Goal: Transaction & Acquisition: Purchase product/service

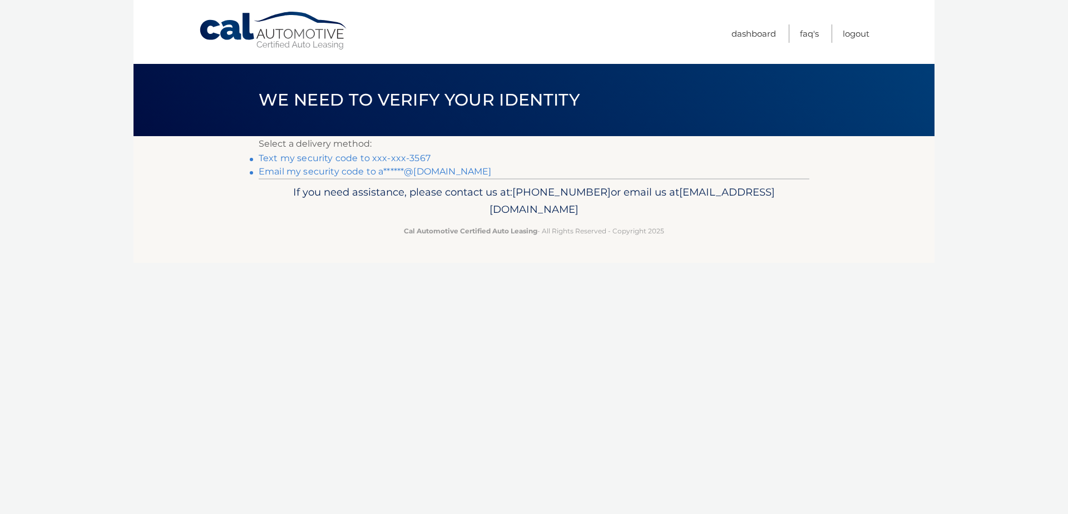
click at [373, 157] on link "Text my security code to xxx-xxx-3567" at bounding box center [345, 158] width 172 height 11
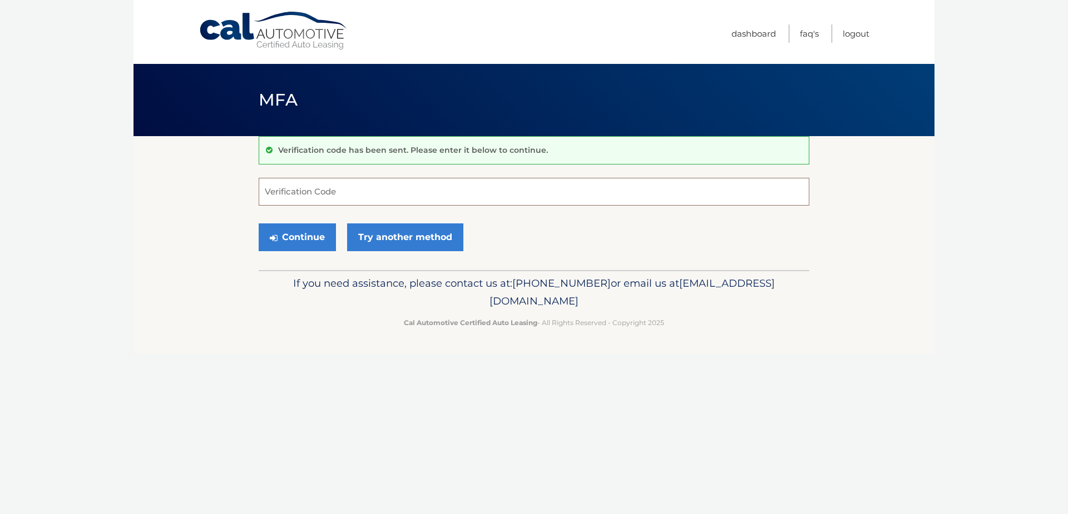
click at [364, 189] on input "Verification Code" at bounding box center [534, 192] width 551 height 28
type input "529114"
click at [319, 245] on button "Continue" at bounding box center [297, 238] width 77 height 28
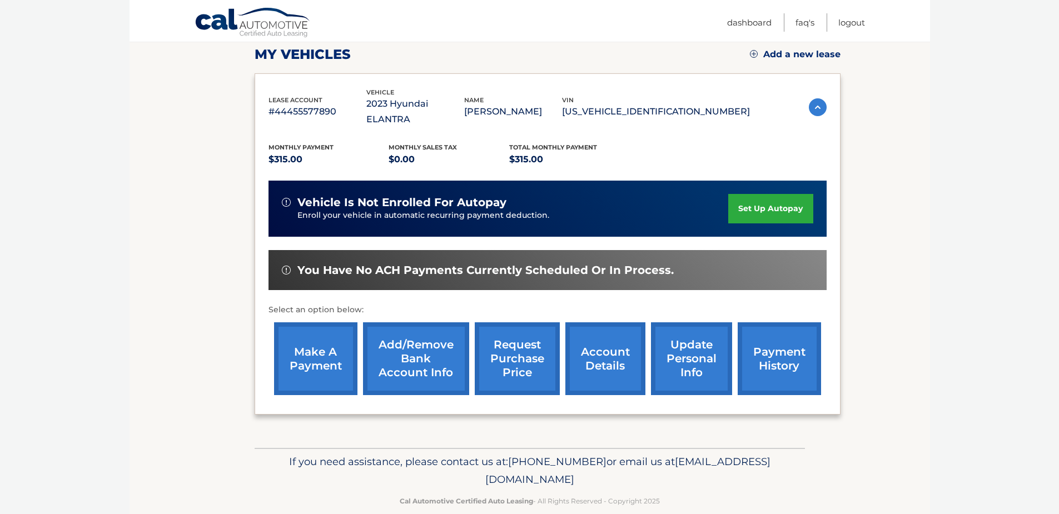
scroll to position [160, 0]
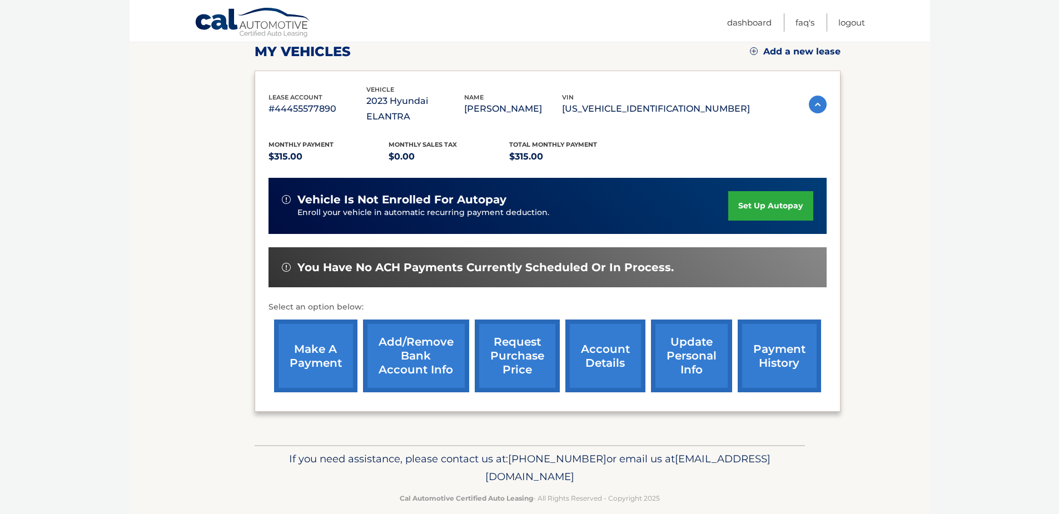
click at [324, 346] on link "make a payment" at bounding box center [315, 356] width 83 height 73
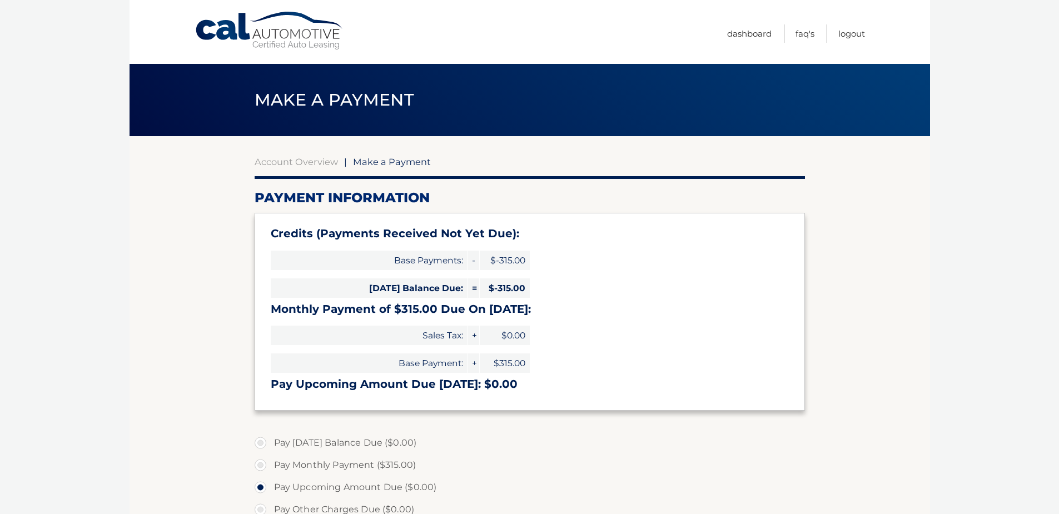
select select "MzVmY2U4YzgtNjU0Yy00Y2YxLWFlZjctMjEwZjI4MGEwMTc2"
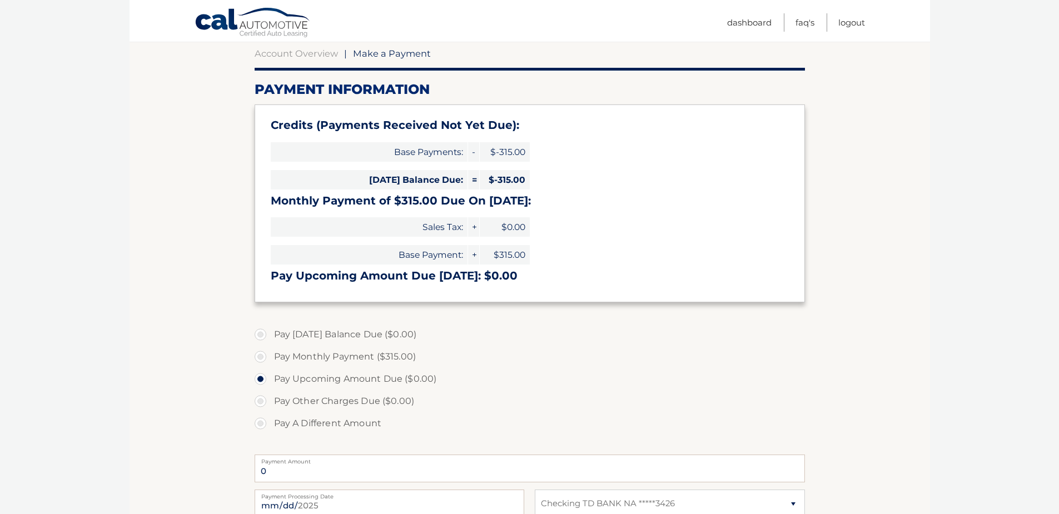
scroll to position [111, 0]
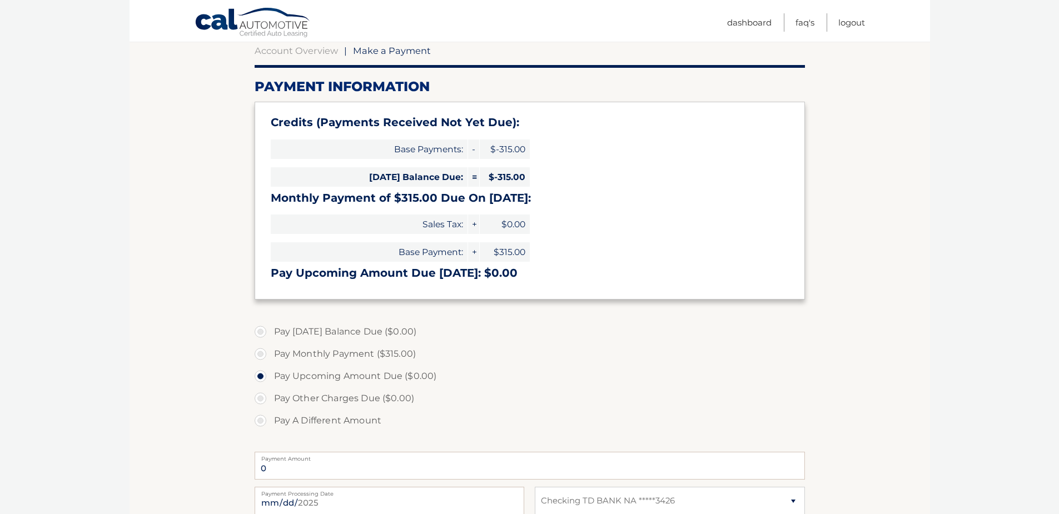
click at [265, 351] on label "Pay Monthly Payment ($315.00)" at bounding box center [530, 354] width 551 height 22
click at [265, 351] on input "Pay Monthly Payment ($315.00)" at bounding box center [264, 352] width 11 height 18
radio input "true"
type input "315.00"
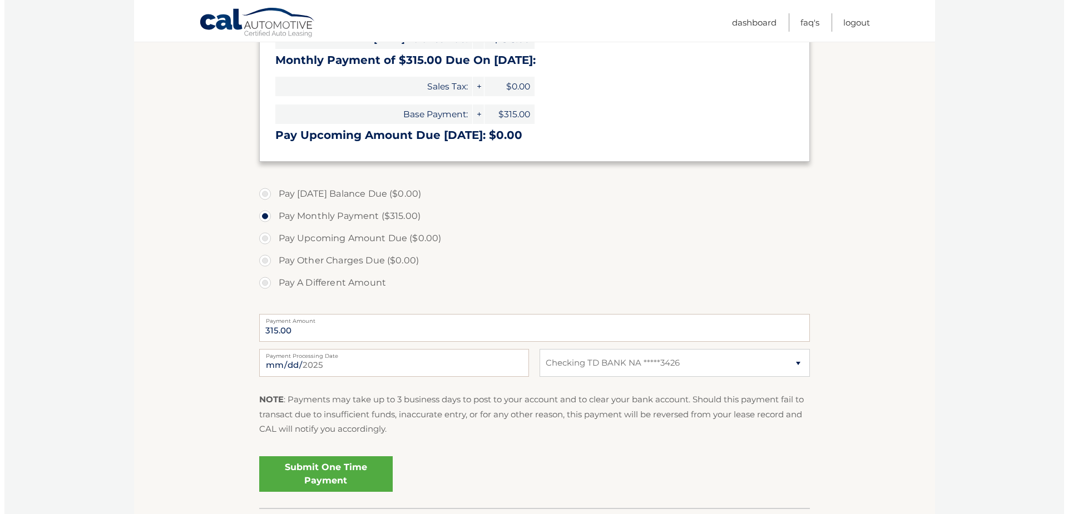
scroll to position [328, 0]
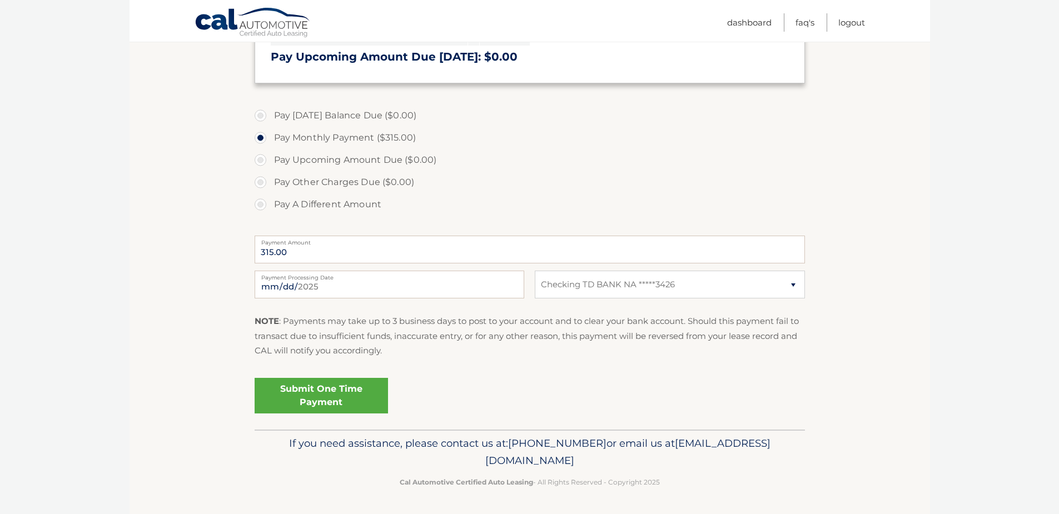
click at [328, 388] on link "Submit One Time Payment" at bounding box center [321, 396] width 133 height 36
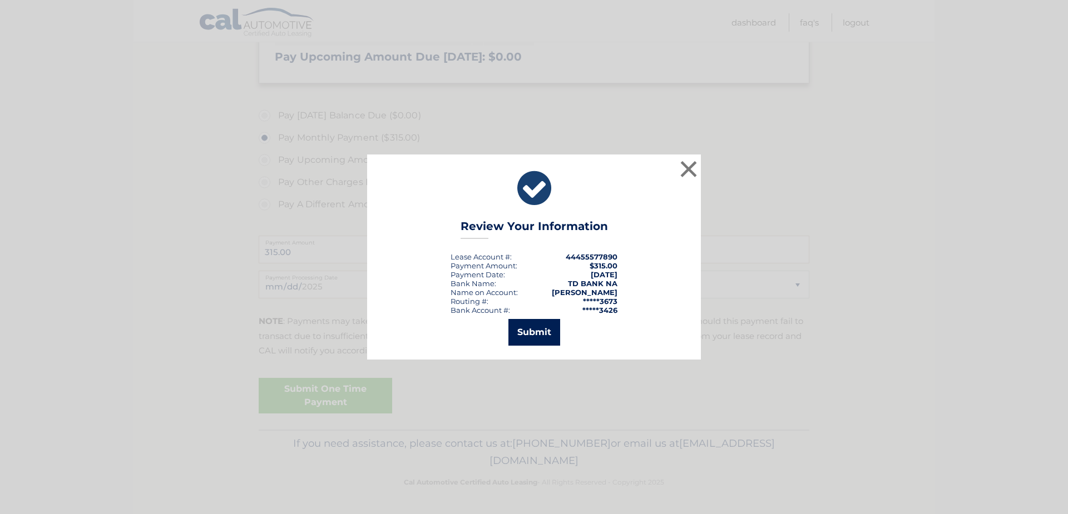
click at [531, 338] on button "Submit" at bounding box center [534, 332] width 52 height 27
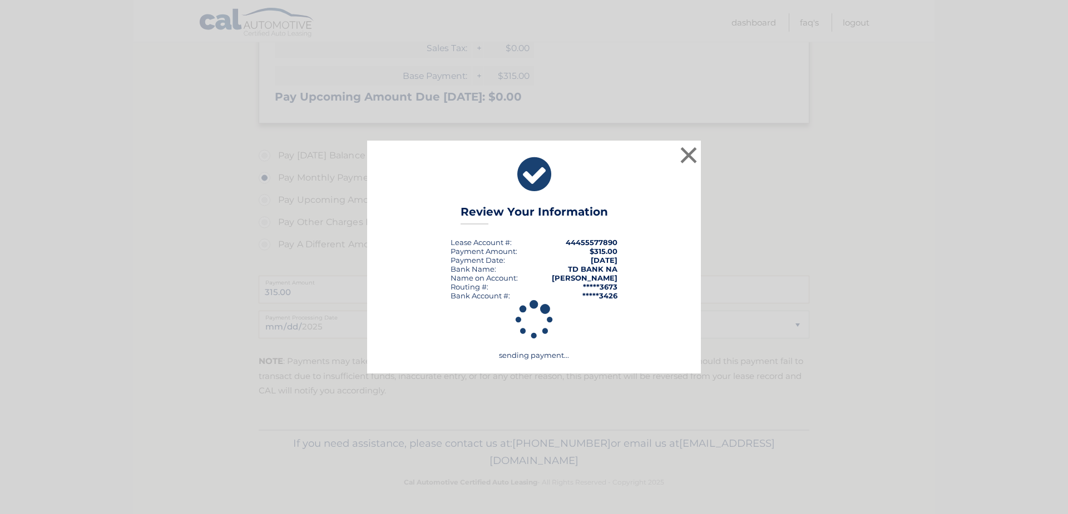
scroll to position [288, 0]
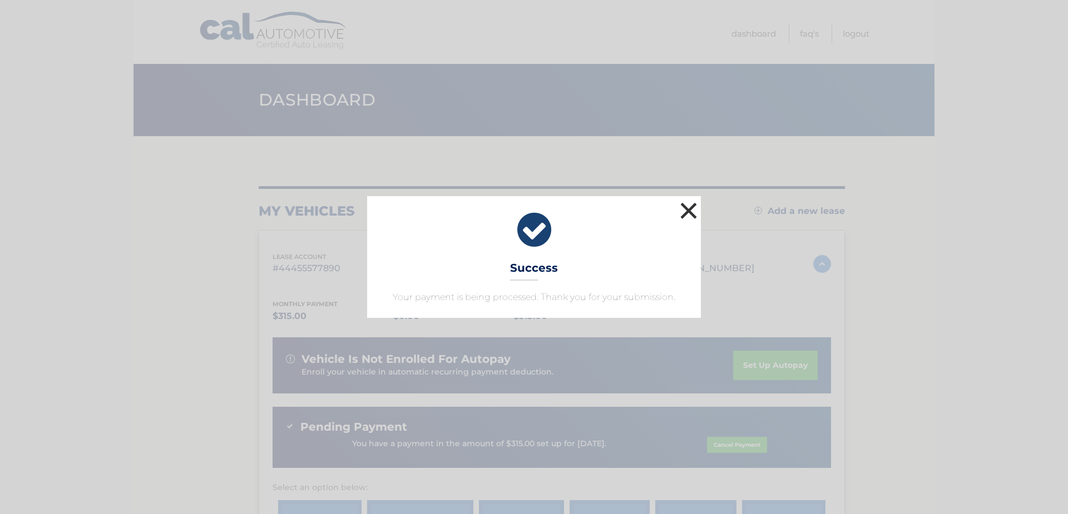
click at [683, 209] on button "×" at bounding box center [688, 211] width 22 height 22
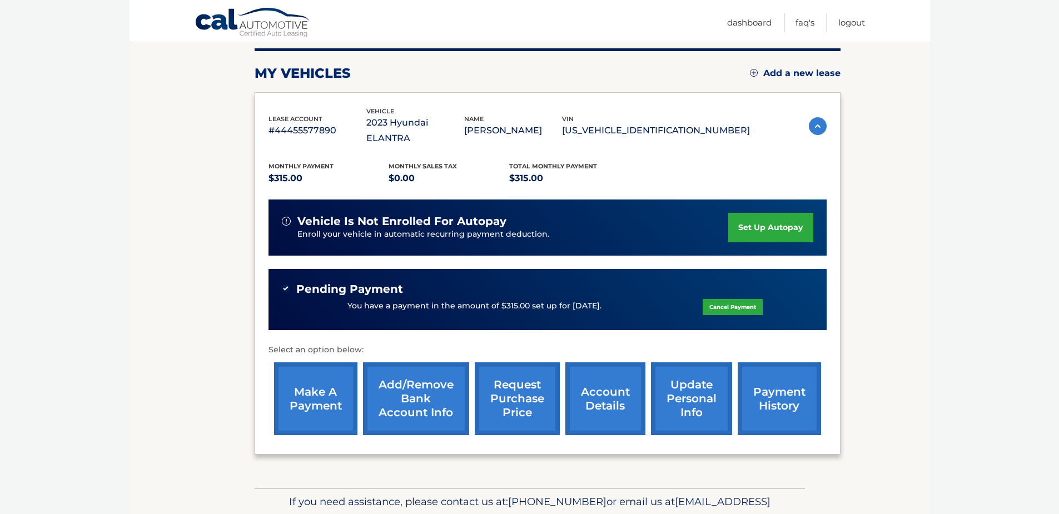
scroll to position [167, 0]
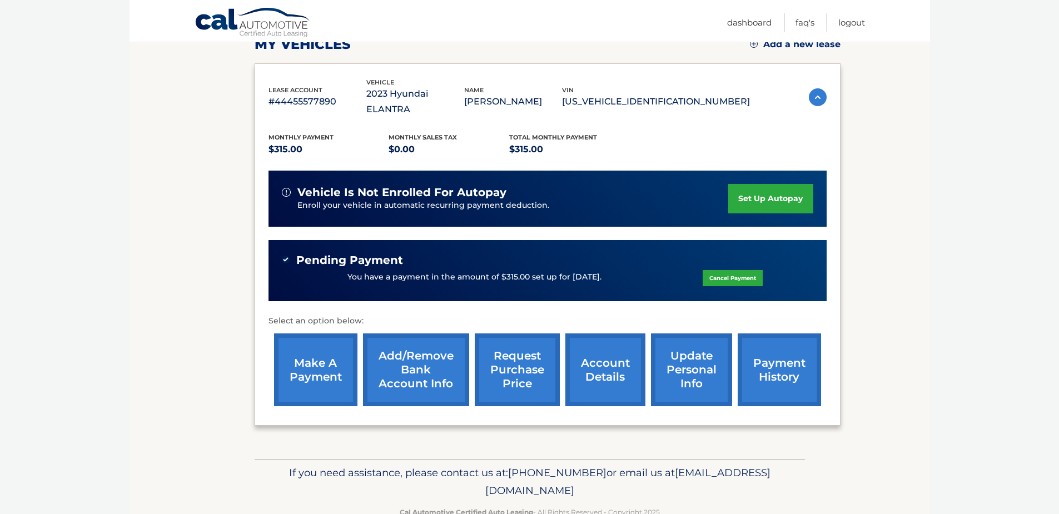
click at [522, 357] on link "request purchase price" at bounding box center [517, 370] width 85 height 73
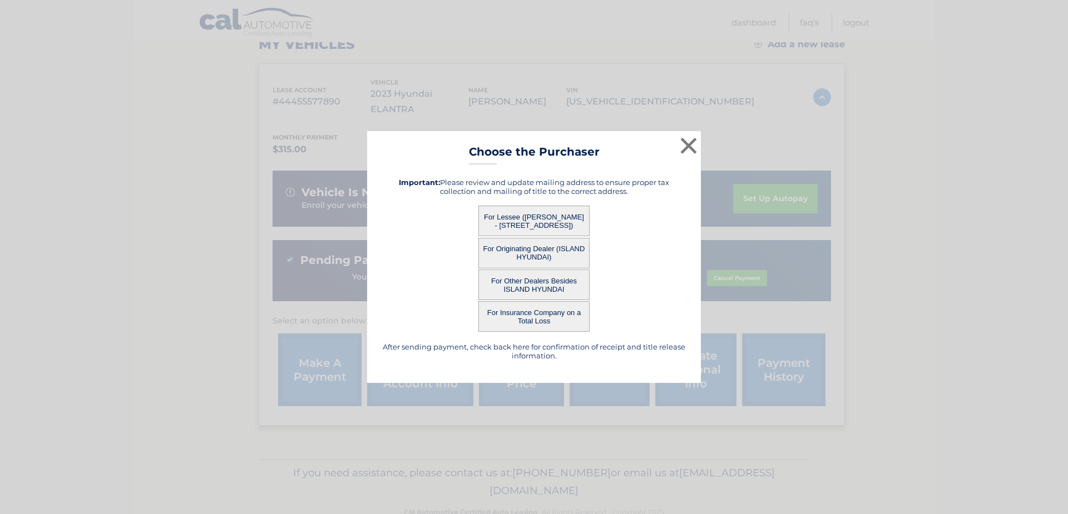
click at [524, 219] on button "For Lessee ([PERSON_NAME] - [STREET_ADDRESS])" at bounding box center [533, 221] width 111 height 31
click at [551, 222] on button "For Lessee ([PERSON_NAME] - [STREET_ADDRESS])" at bounding box center [533, 221] width 111 height 31
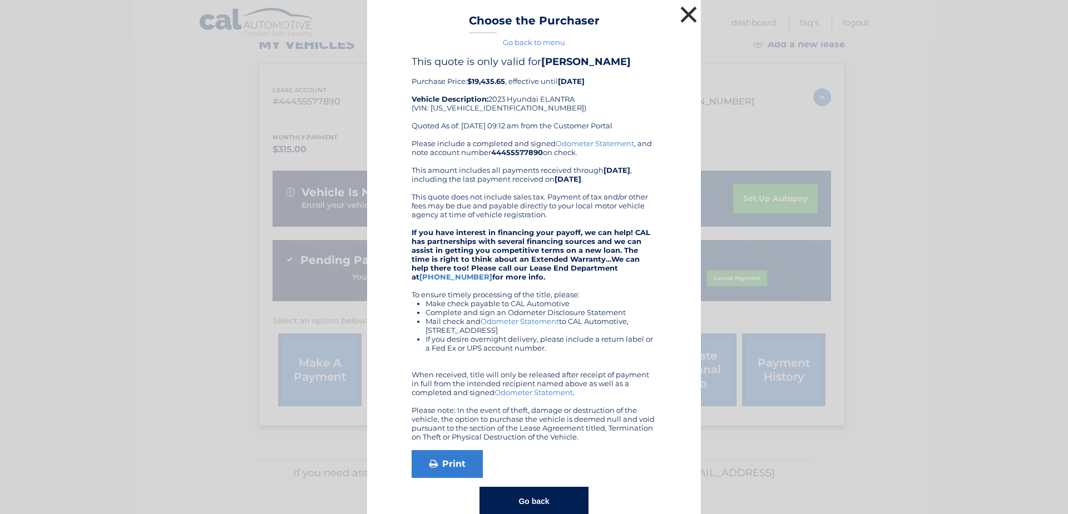
click at [686, 16] on button "×" at bounding box center [688, 14] width 22 height 22
